Goal: Find contact information: Find contact information

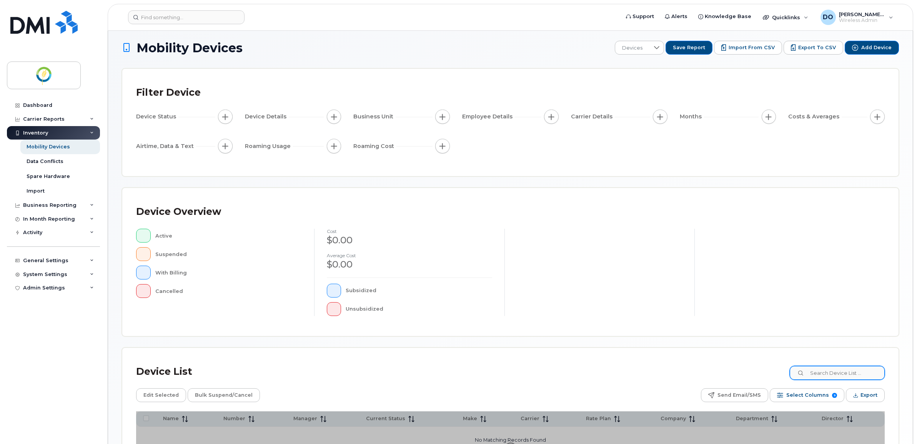
scroll to position [4, 0]
click at [837, 376] on input at bounding box center [837, 373] width 96 height 14
type input "LPR"
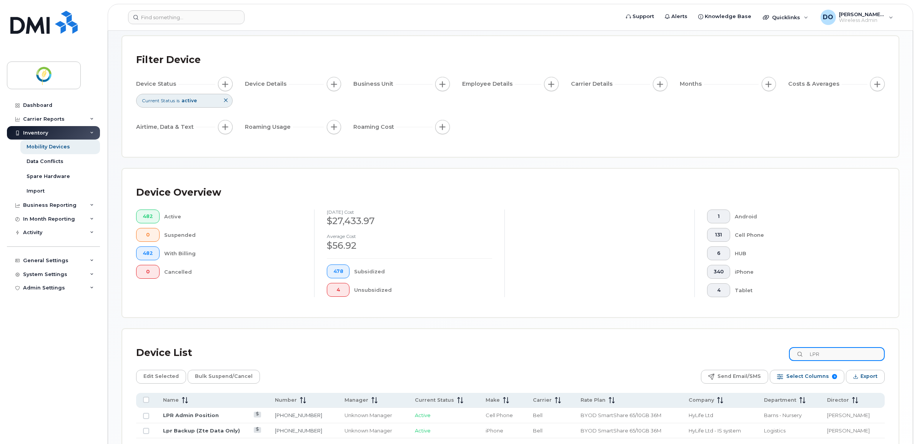
scroll to position [85, 0]
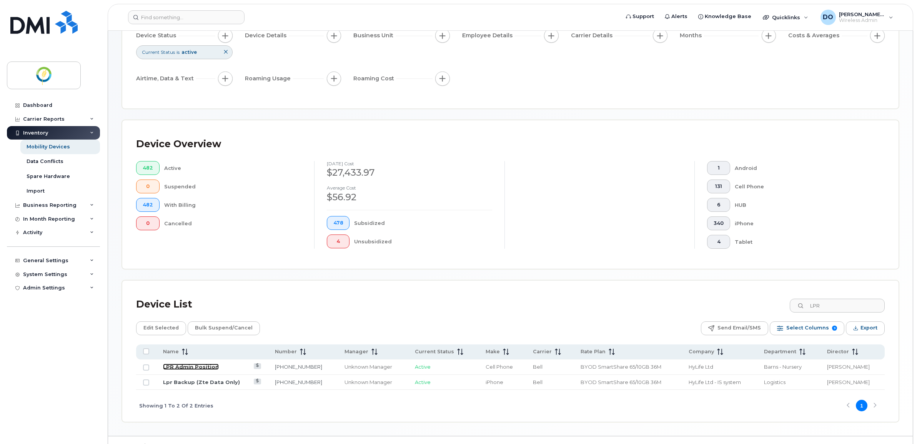
click at [201, 365] on link "LPR Admin Position" at bounding box center [191, 367] width 56 height 6
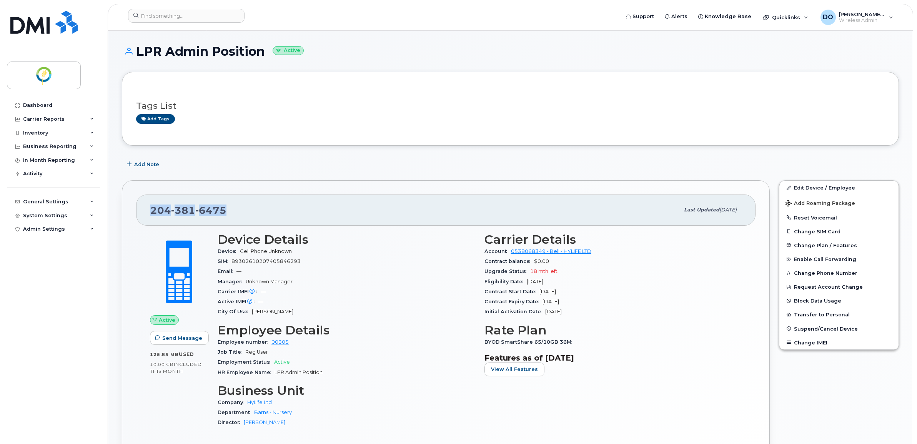
drag, startPoint x: 151, startPoint y: 211, endPoint x: 233, endPoint y: 215, distance: 82.8
click at [233, 215] on div "204 381 6475" at bounding box center [414, 210] width 529 height 16
copy span "204 381 6475"
